Goal: Information Seeking & Learning: Check status

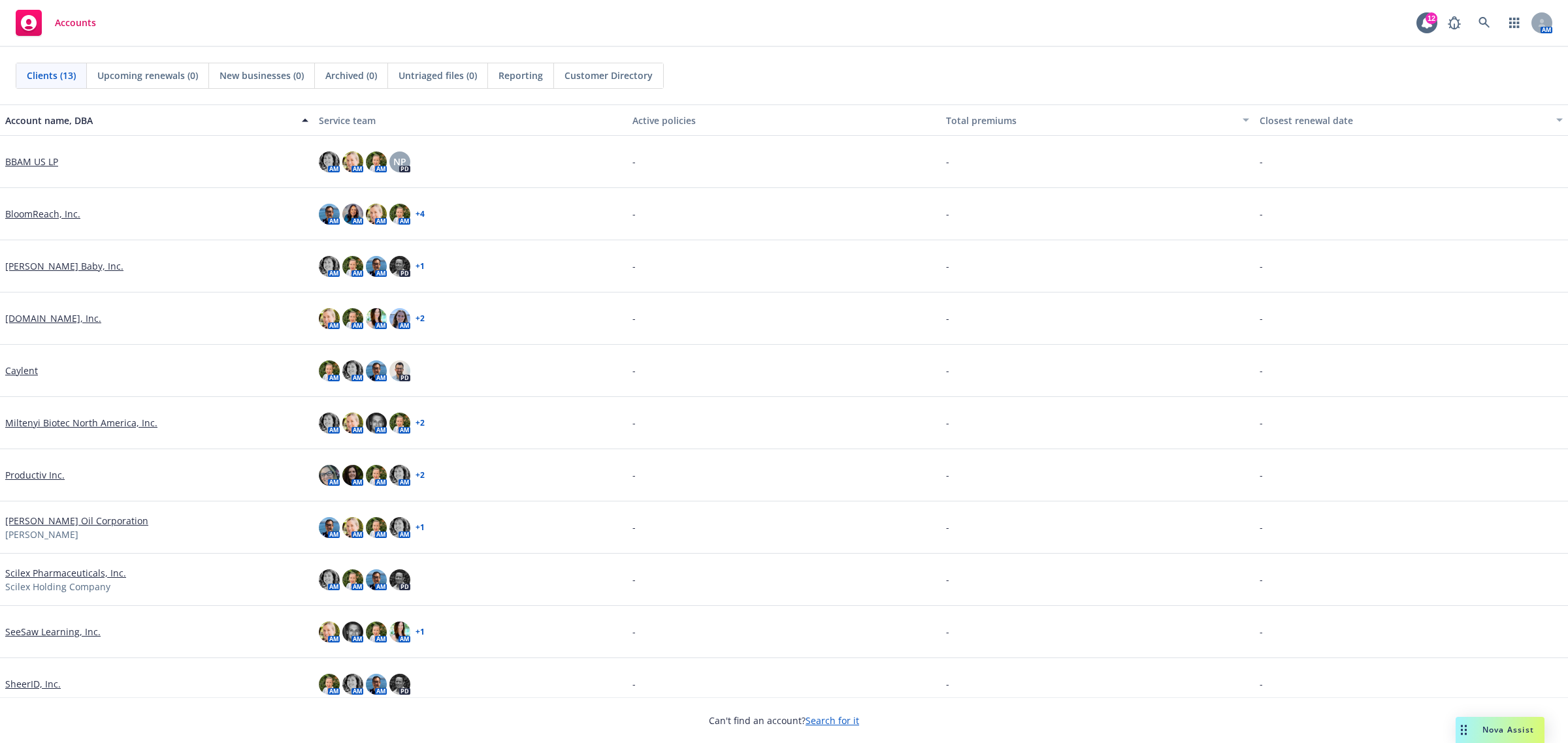
click at [36, 425] on link "Miltenyi Biotec North America, Inc." at bounding box center [81, 423] width 152 height 14
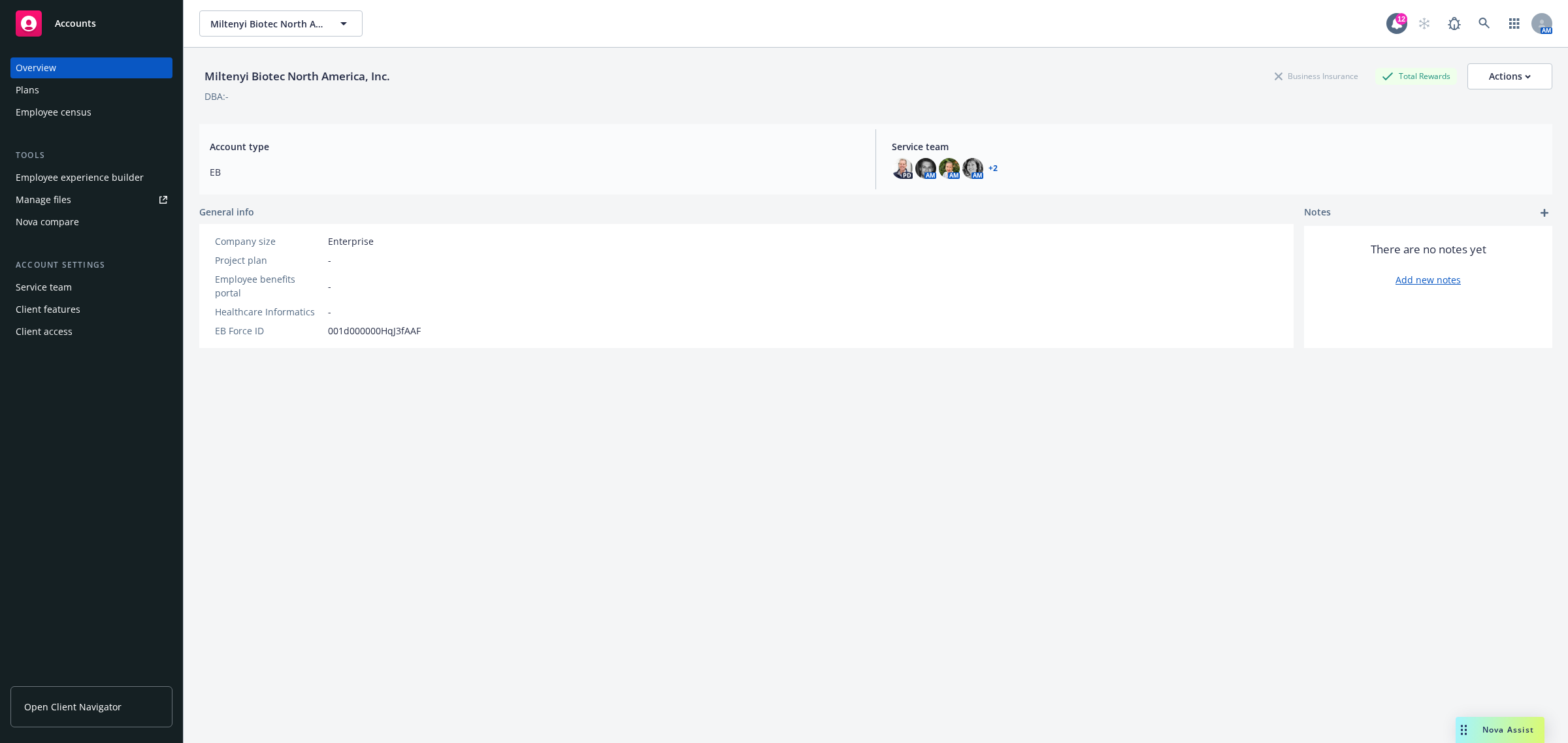
click at [75, 190] on link "Manage files" at bounding box center [92, 199] width 162 height 21
click at [226, 23] on span "Miltenyi Biotec North America, Inc." at bounding box center [266, 23] width 113 height 14
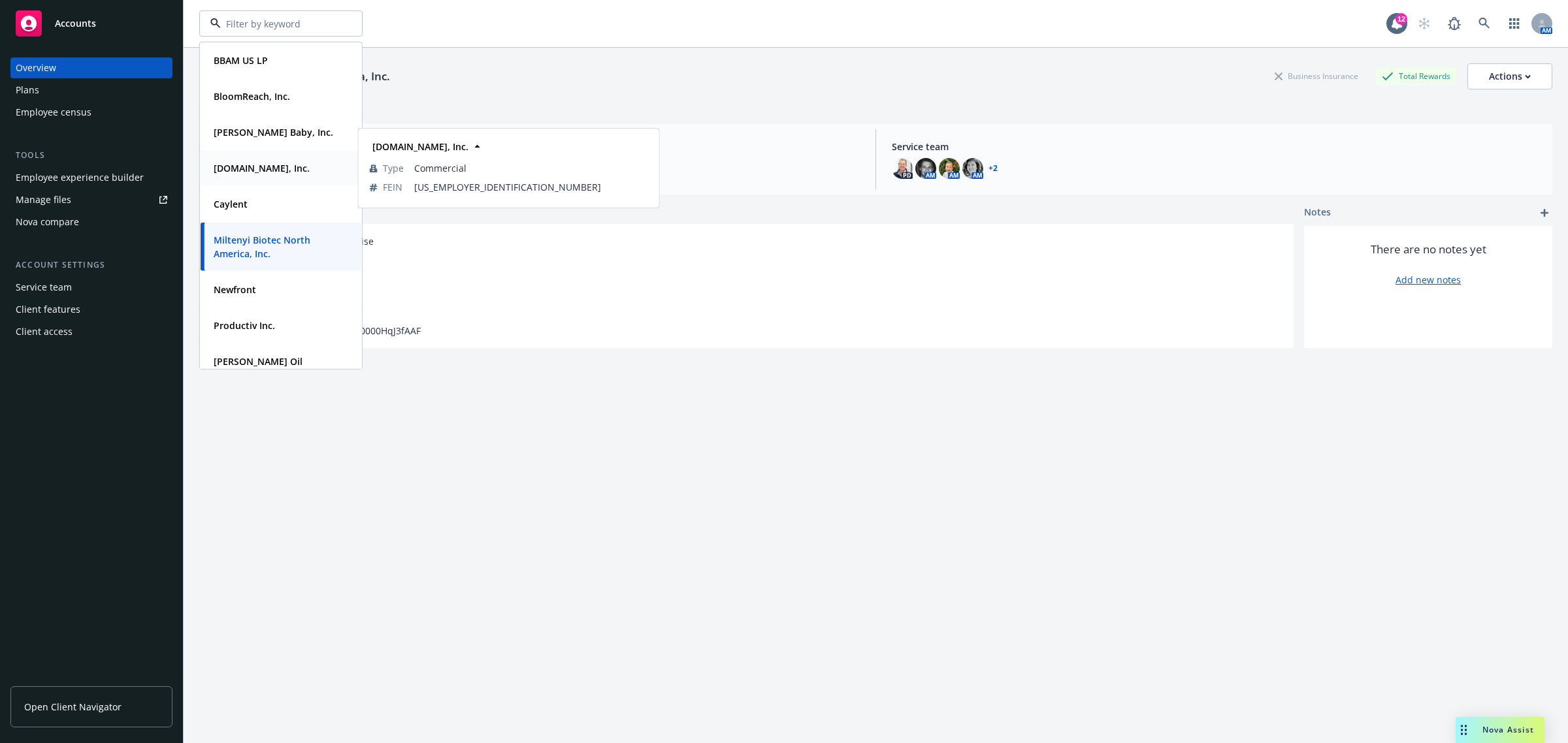
click at [243, 164] on strong "[DOMAIN_NAME], Inc." at bounding box center [261, 168] width 96 height 12
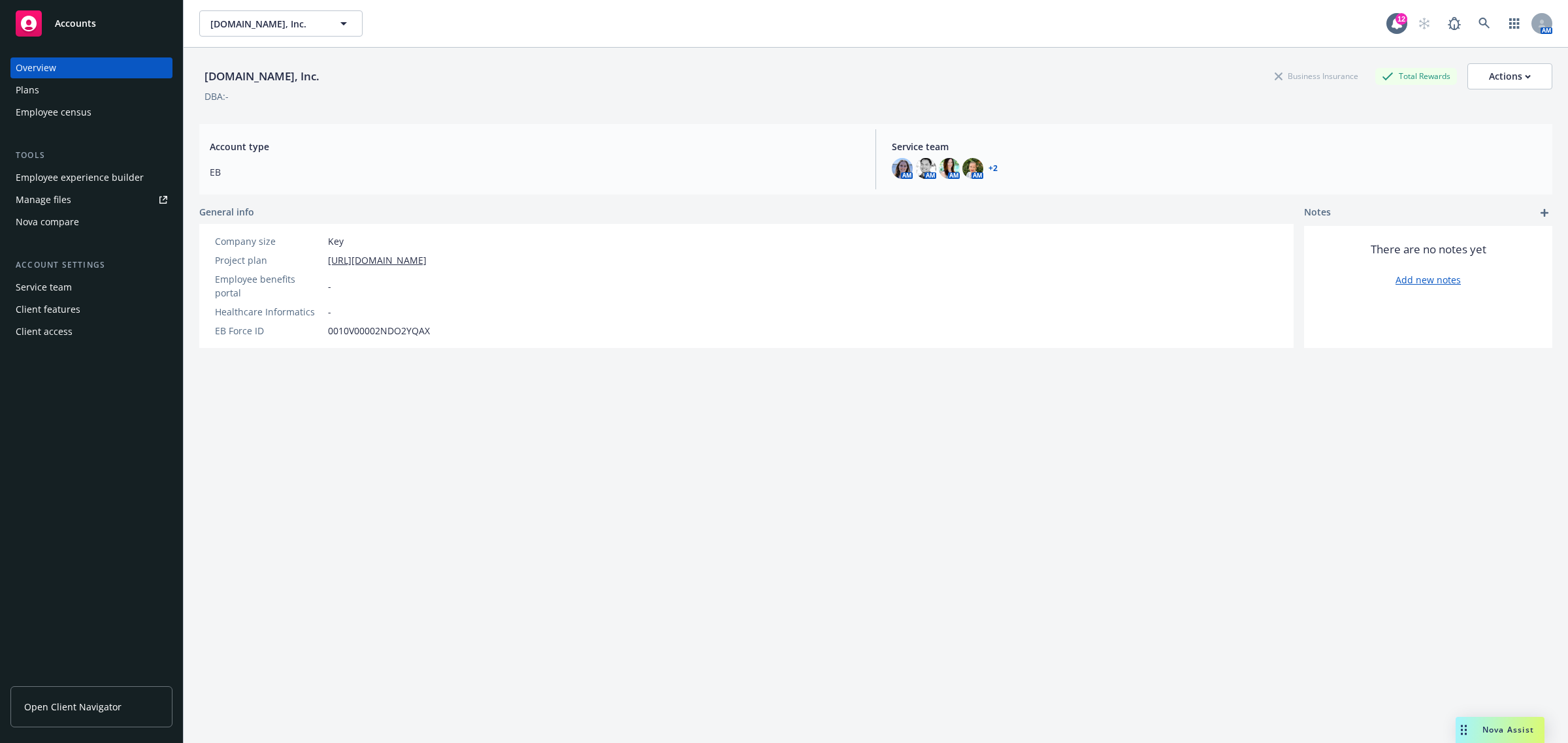
click at [53, 179] on div "Employee experience builder" at bounding box center [80, 177] width 128 height 21
click at [63, 183] on div "Employee experience builder" at bounding box center [80, 177] width 128 height 21
click at [82, 179] on div "Employee experience builder" at bounding box center [80, 177] width 128 height 21
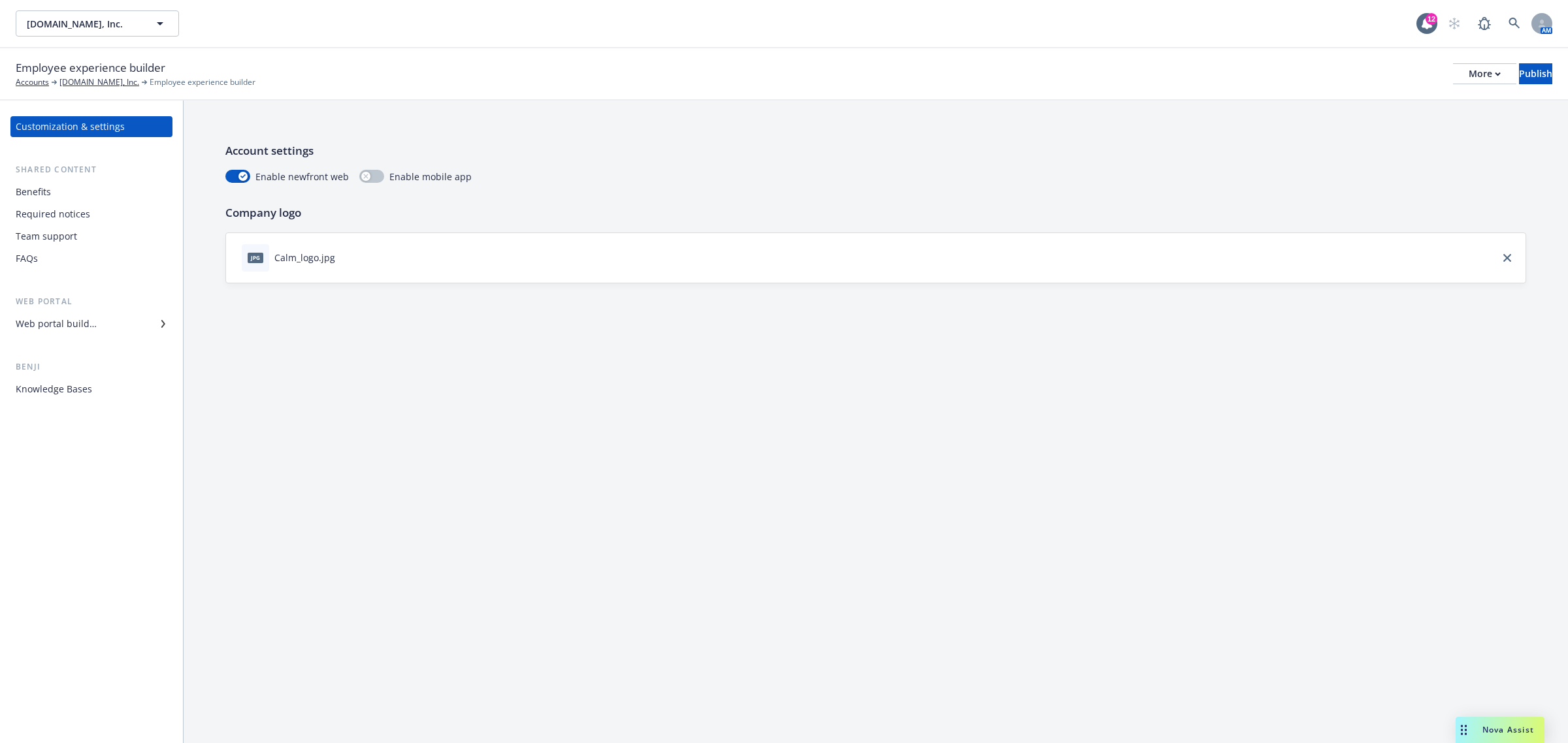
click at [58, 332] on div "Web portal builder" at bounding box center [56, 323] width 81 height 21
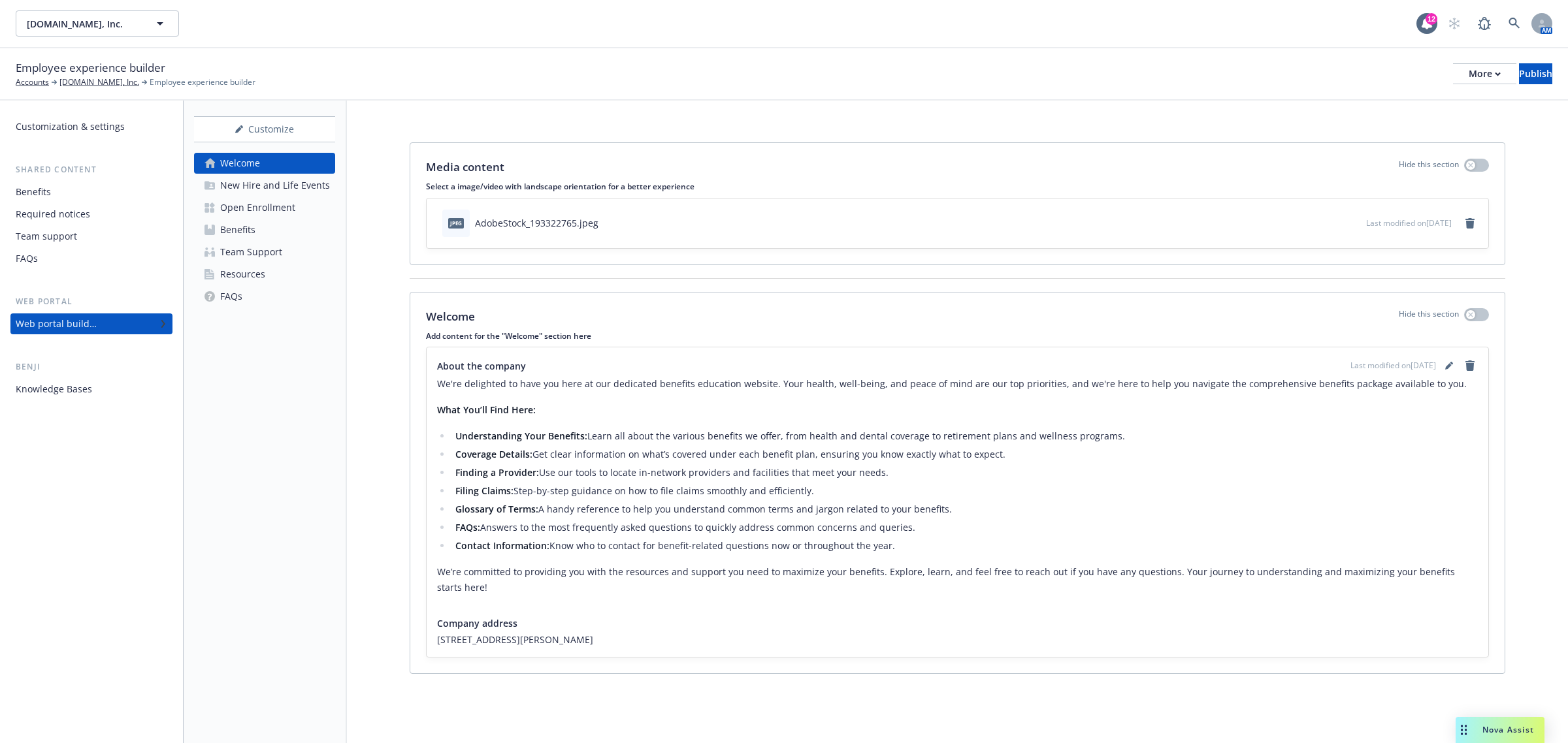
click at [286, 221] on link "Benefits" at bounding box center [265, 229] width 141 height 21
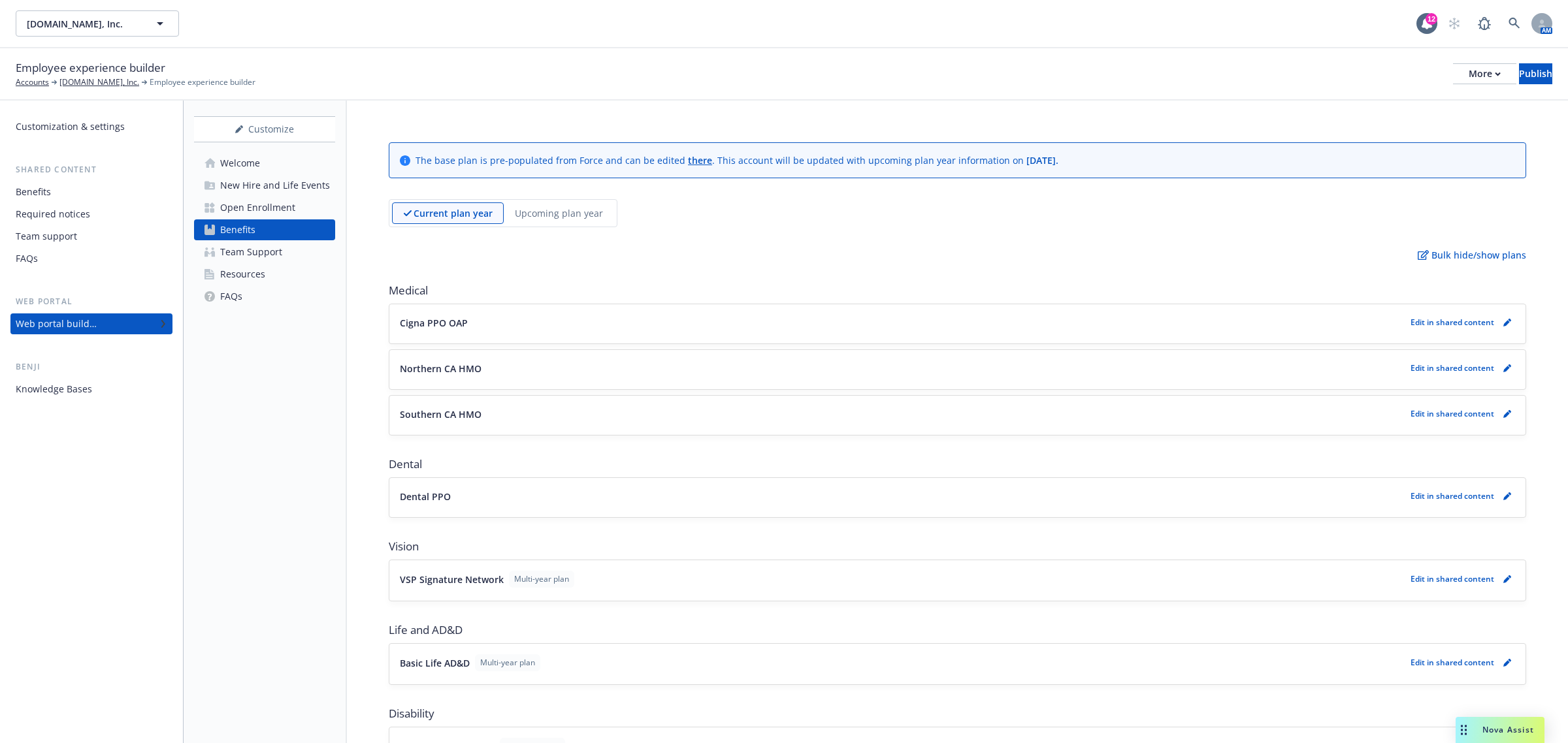
click at [553, 199] on div "Current plan year Upcoming plan year" at bounding box center [503, 213] width 229 height 28
click at [557, 206] on p "Upcoming plan year" at bounding box center [559, 213] width 88 height 14
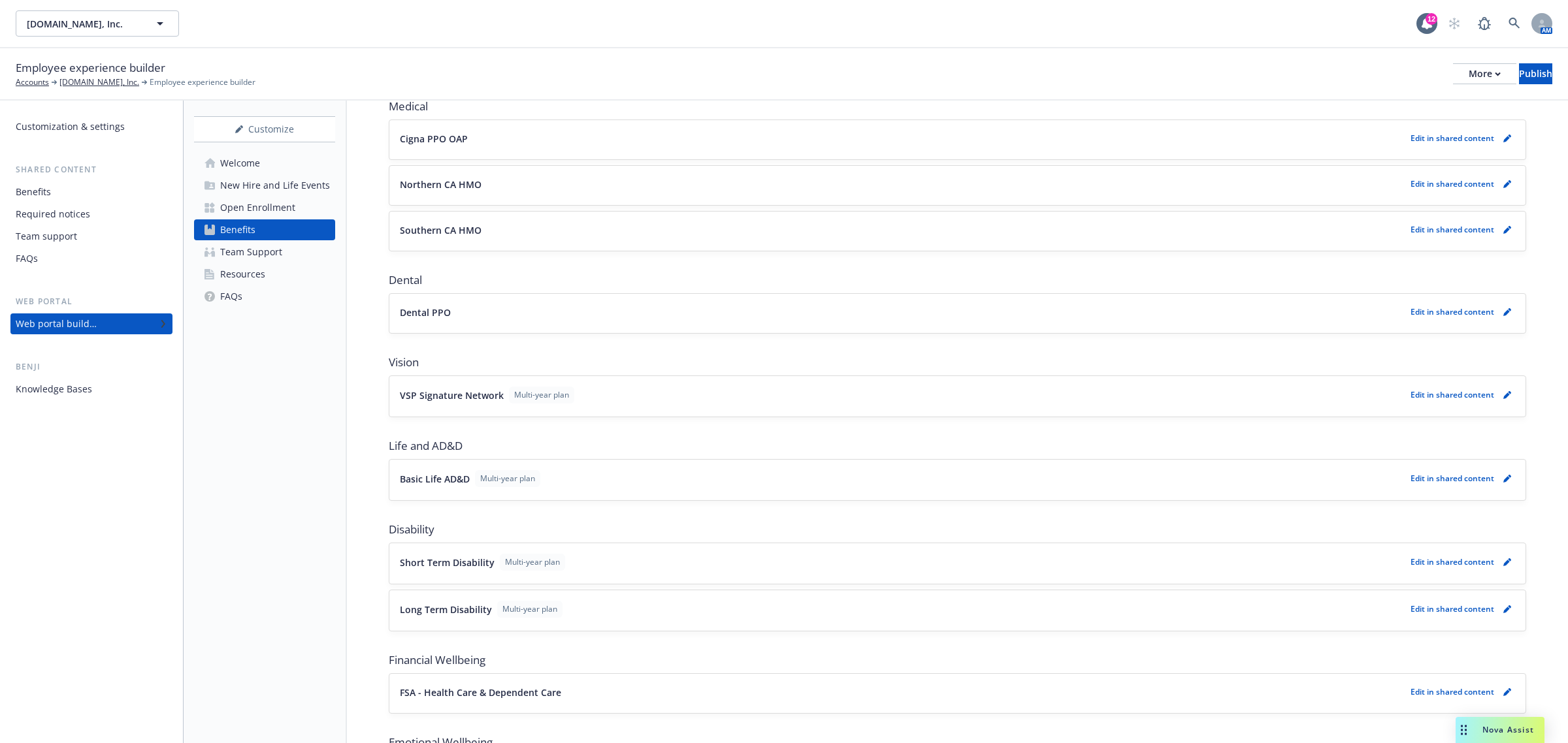
scroll to position [366, 0]
